Goal: Answer question/provide support: Share knowledge or assist other users

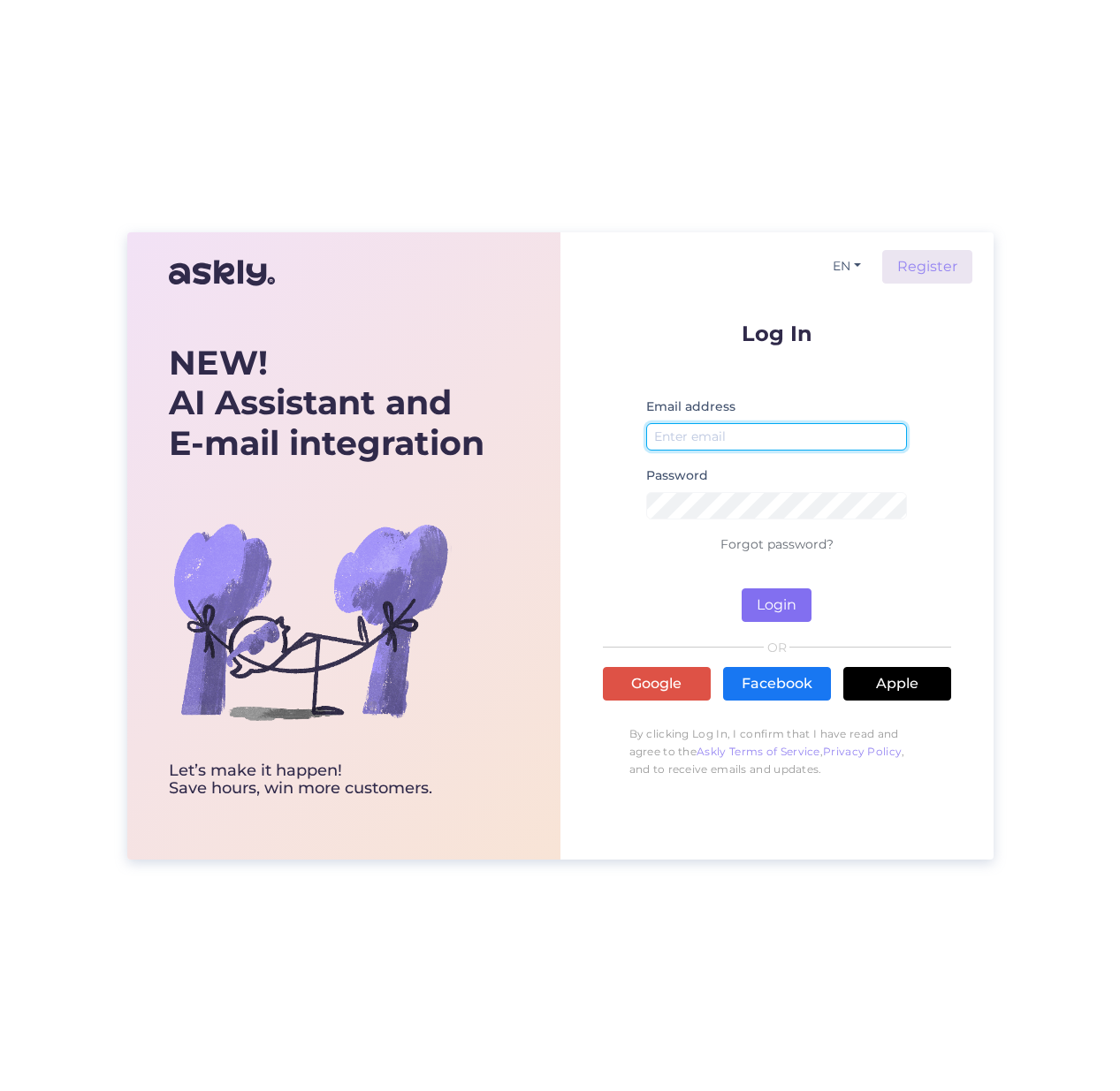
type input "[EMAIL_ADDRESS][DOMAIN_NAME]"
click at [778, 596] on button "Login" at bounding box center [776, 606] width 70 height 34
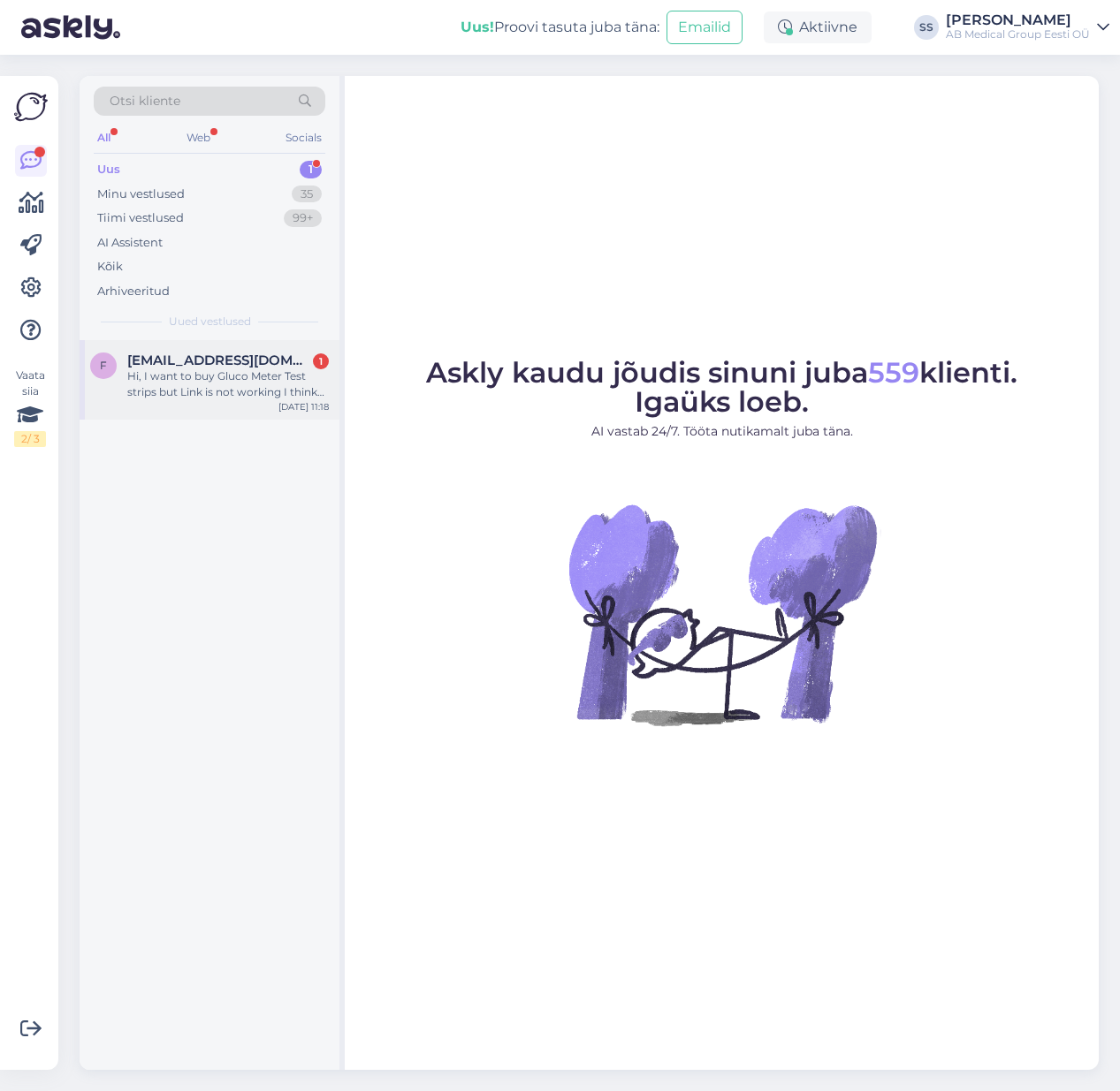
click at [267, 357] on span "[EMAIL_ADDRESS][DOMAIN_NAME]" at bounding box center [219, 361] width 184 height 16
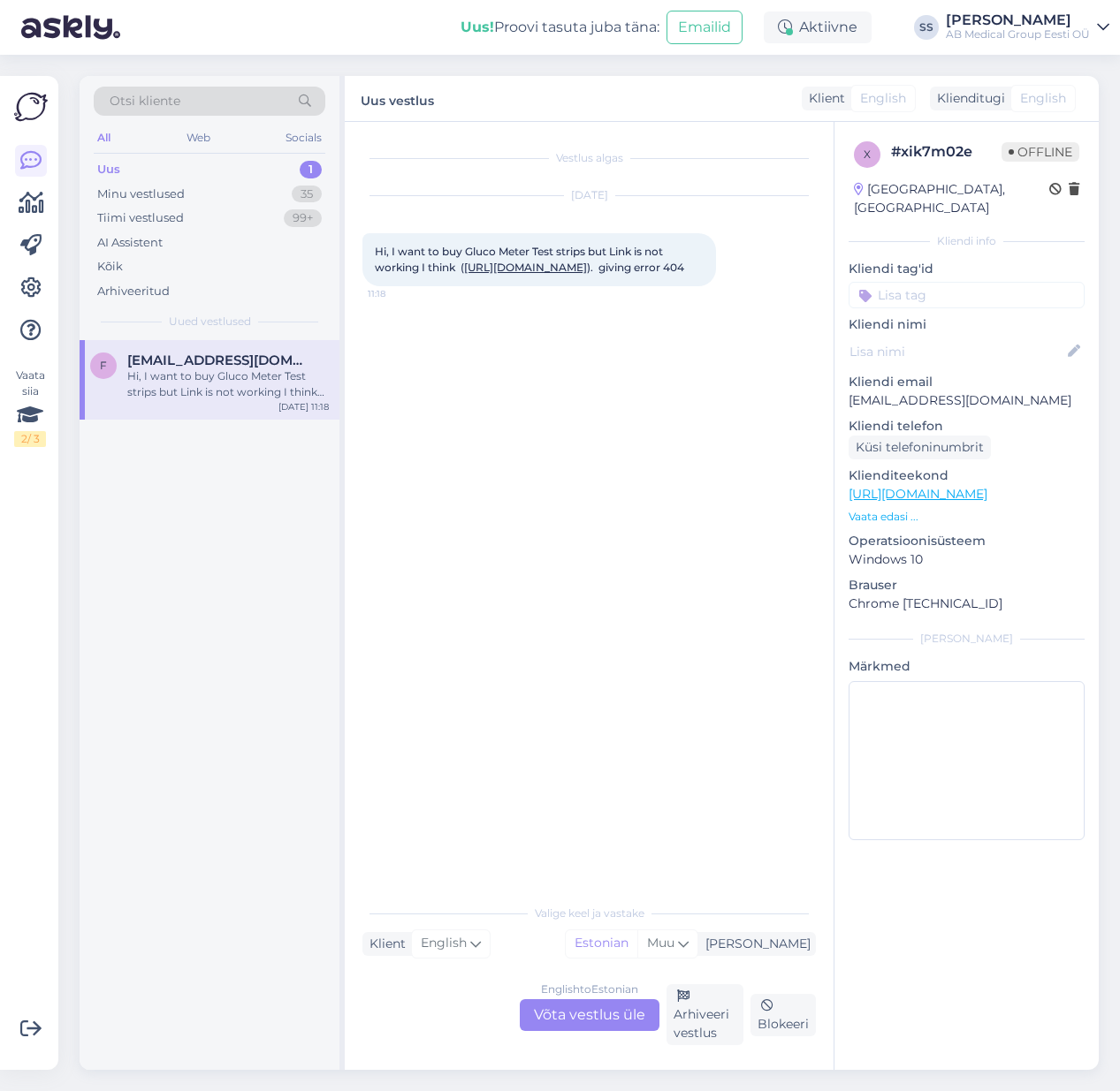
click at [599, 1012] on div "English to Estonian Võta vestlus üle" at bounding box center [589, 1015] width 139 height 32
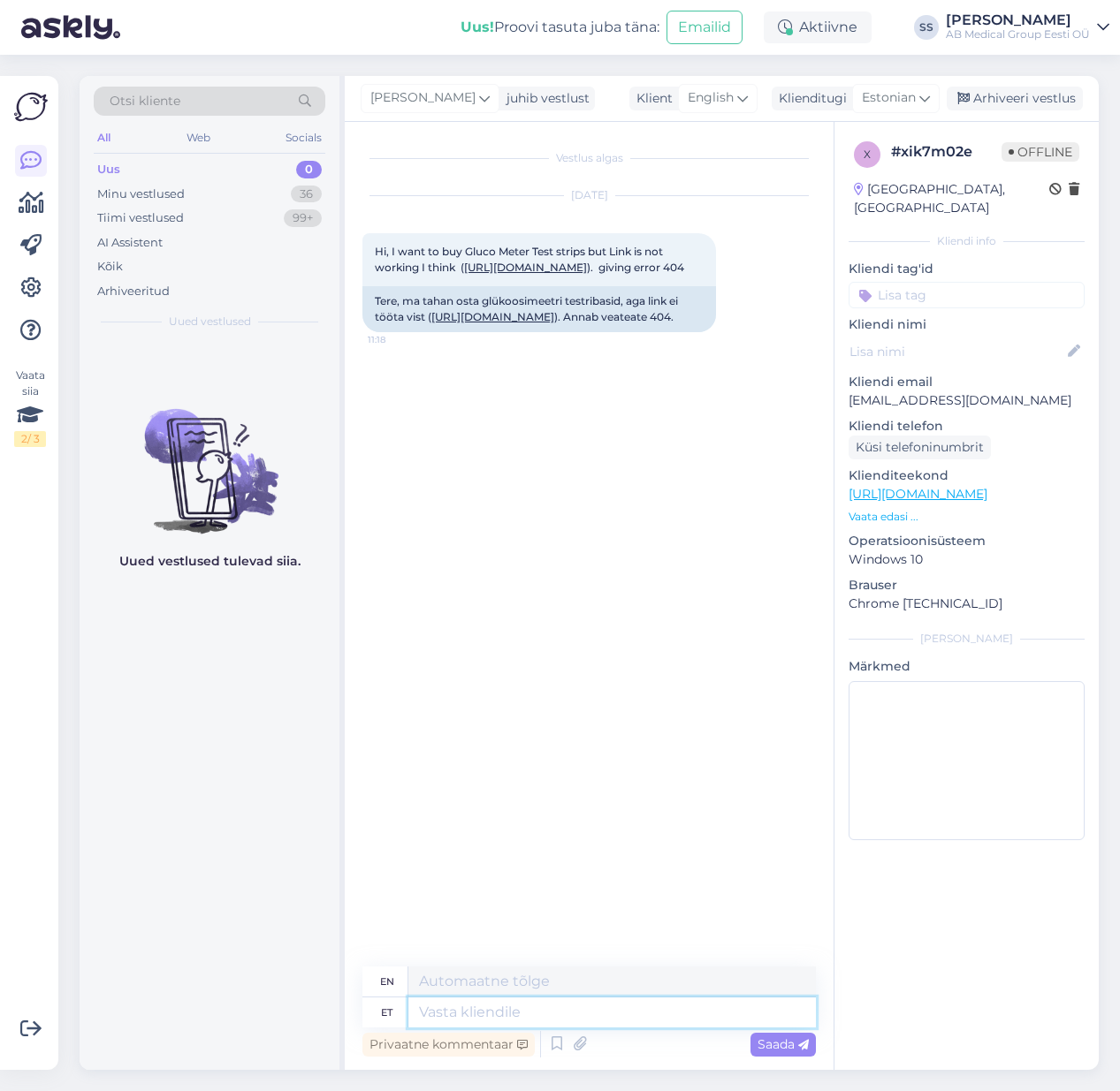
click at [438, 1011] on textarea at bounding box center [613, 1012] width 408 height 30
type textarea "Tere"
type textarea "Hello"
type textarea "palun"
type textarea "please"
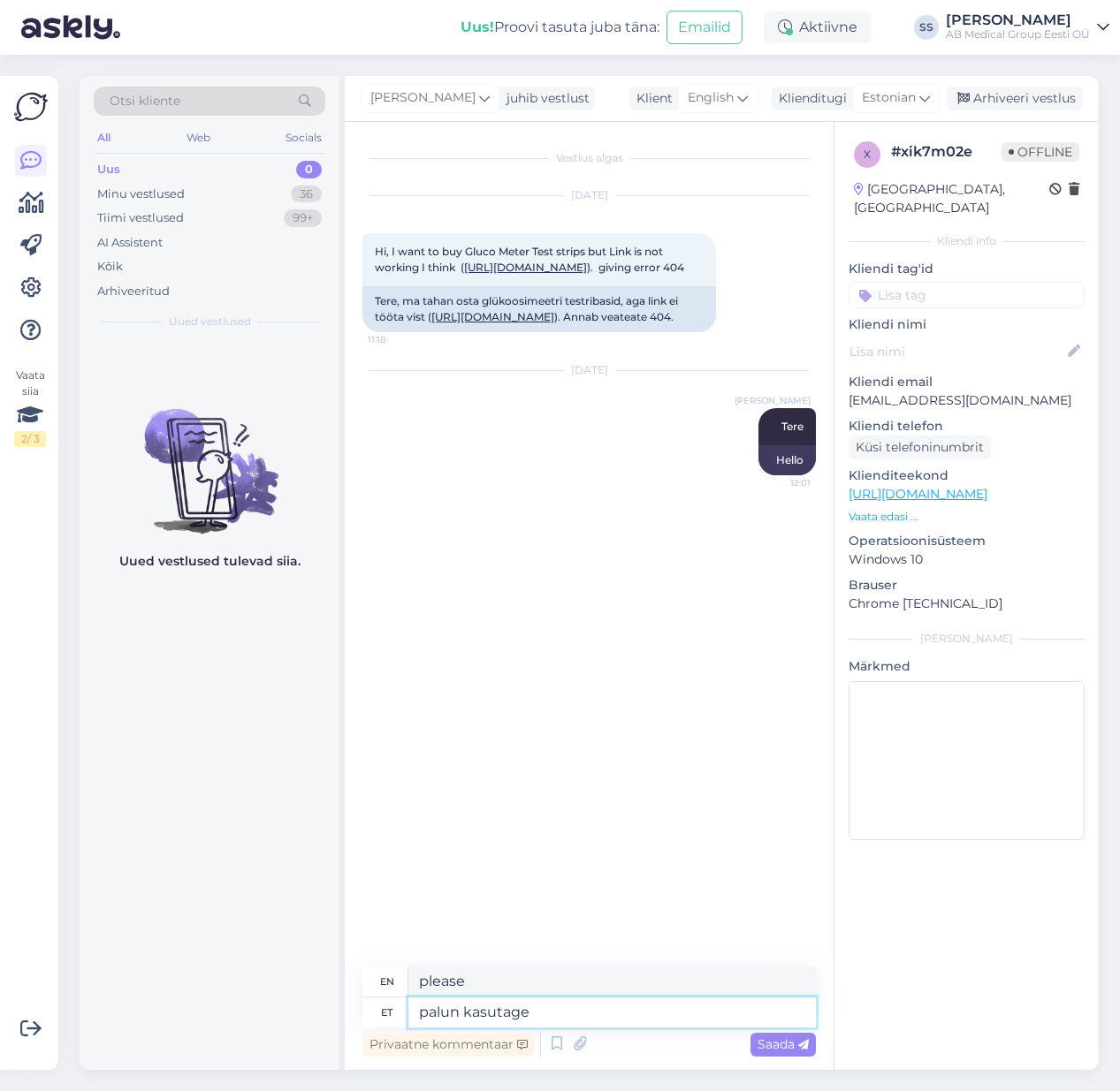
type textarea "palun kasutage"
type textarea "please use"
type textarea "palun kasutage linki"
type textarea "please use the link"
paste textarea "[URL][DOMAIN_NAME]"
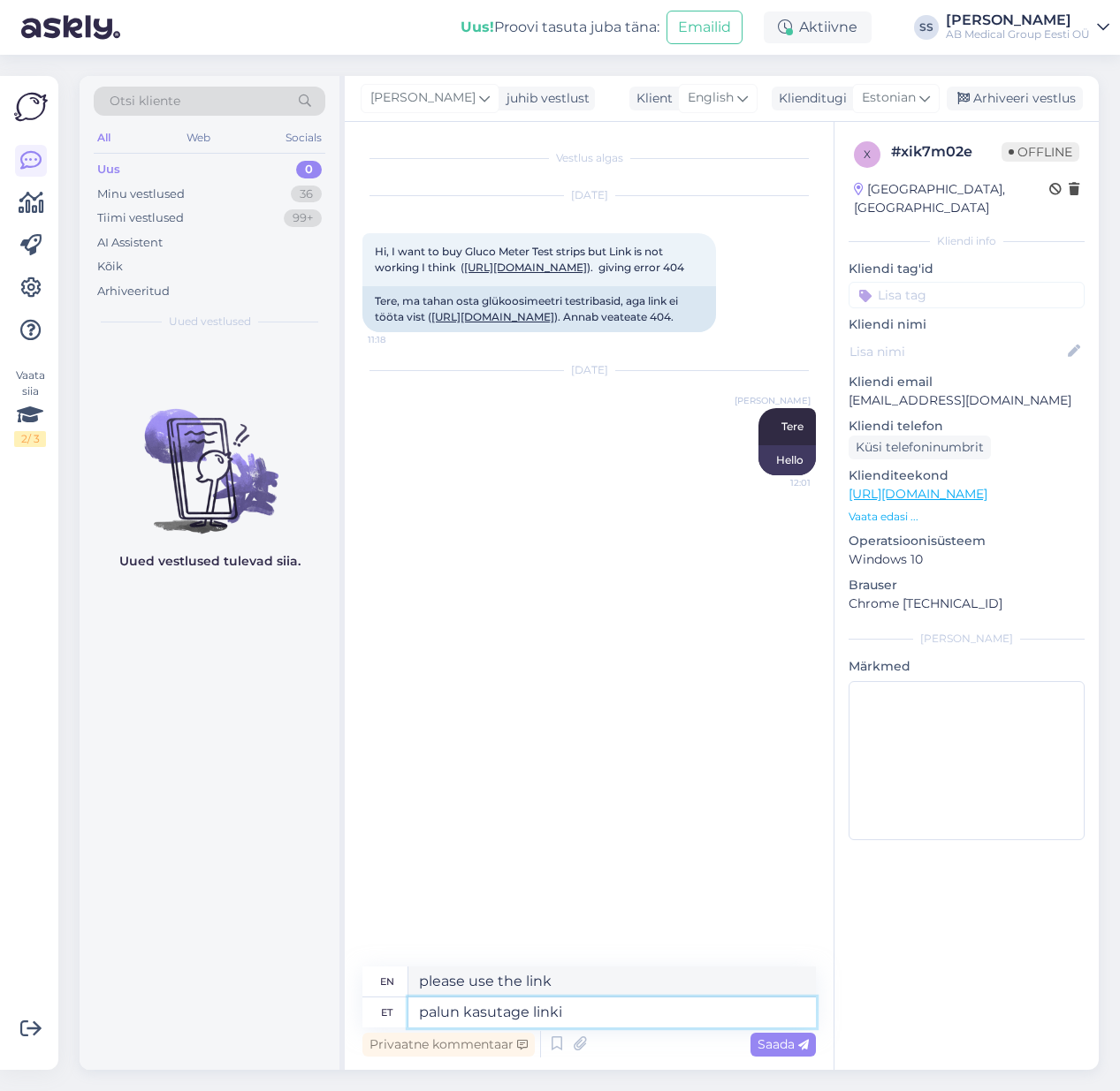
type textarea "palun kasutage linki [URL][DOMAIN_NAME]"
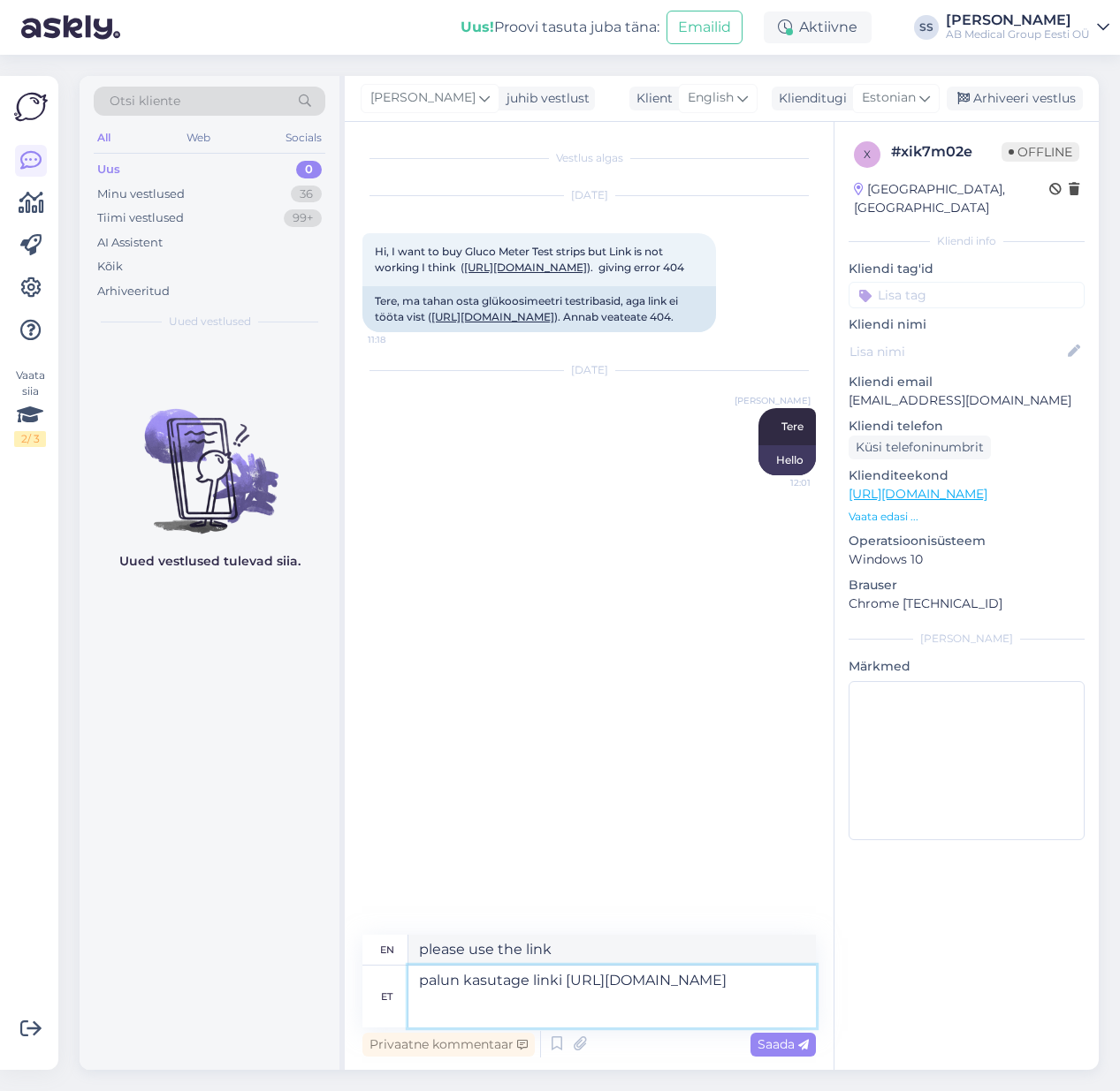
type textarea "please use the link [URL][DOMAIN_NAME]"
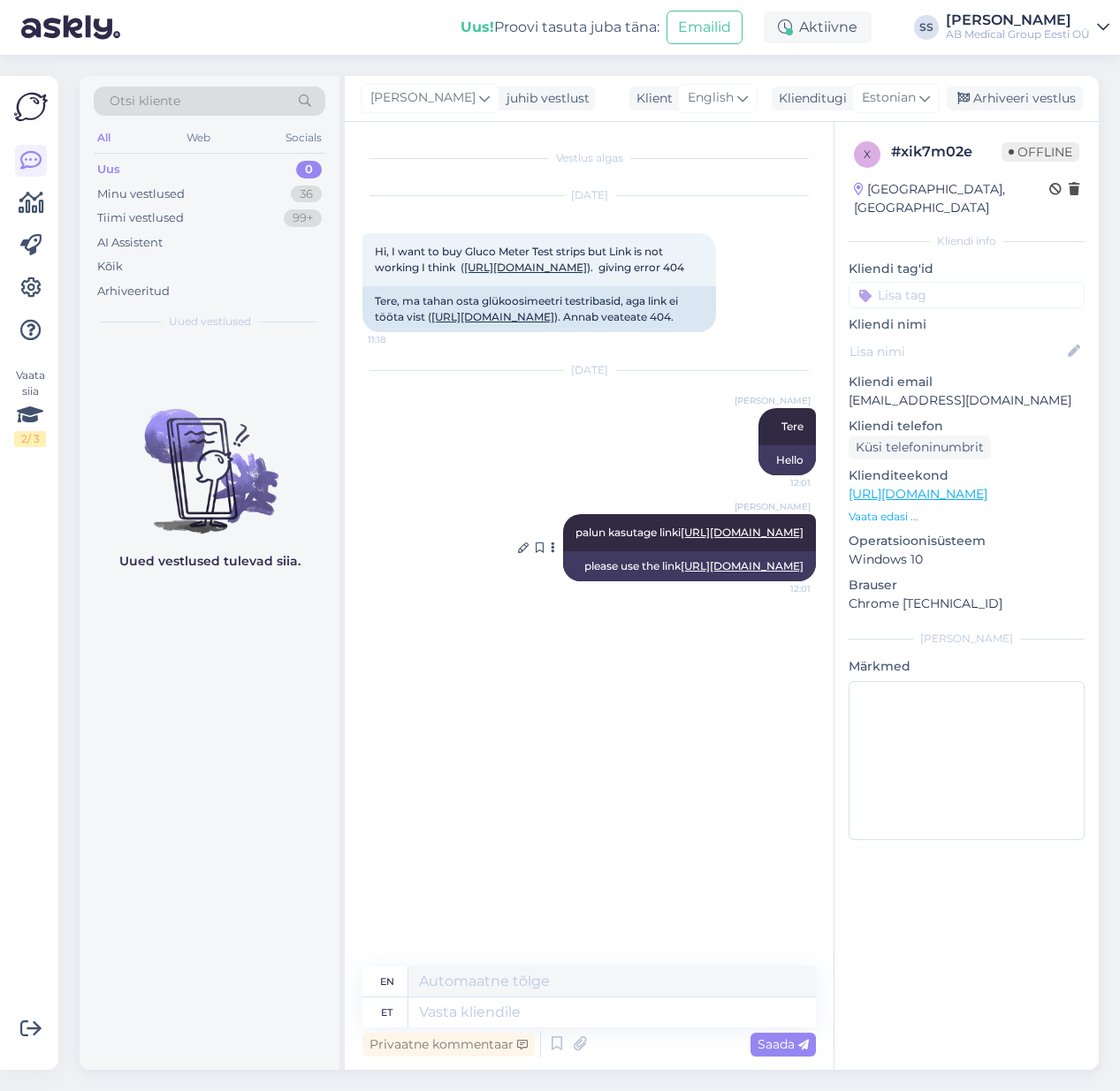
click at [681, 573] on link "[URL][DOMAIN_NAME]" at bounding box center [742, 565] width 123 height 13
click at [508, 323] on link "[URL][DOMAIN_NAME]" at bounding box center [493, 316] width 123 height 13
click at [680, 573] on link "[URL][DOMAIN_NAME]" at bounding box center [742, 565] width 123 height 13
click at [980, 23] on div "[PERSON_NAME]" at bounding box center [1018, 20] width 144 height 14
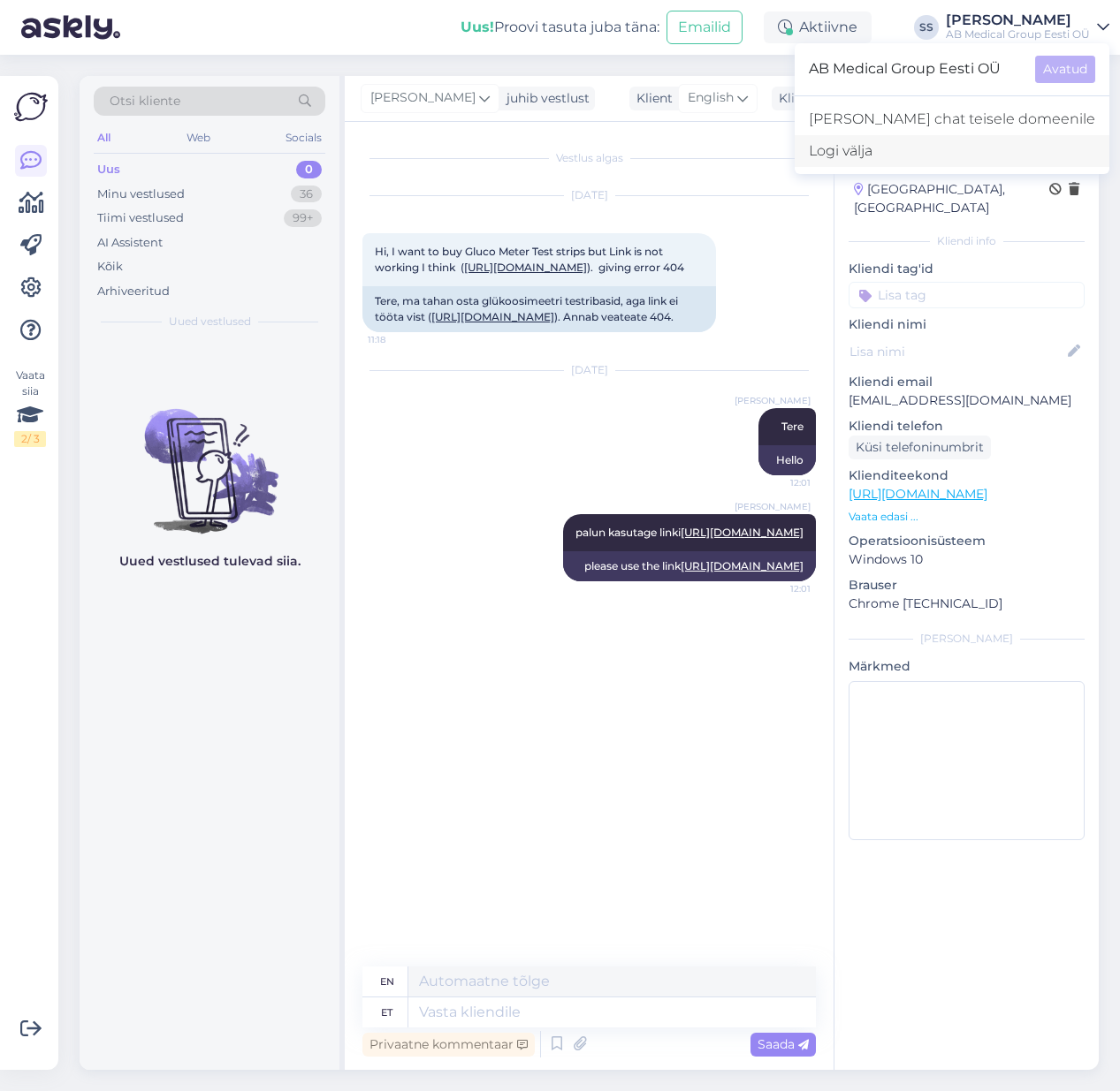
click at [843, 151] on div "Logi välja" at bounding box center [952, 151] width 314 height 32
